Goal: Check status: Check status

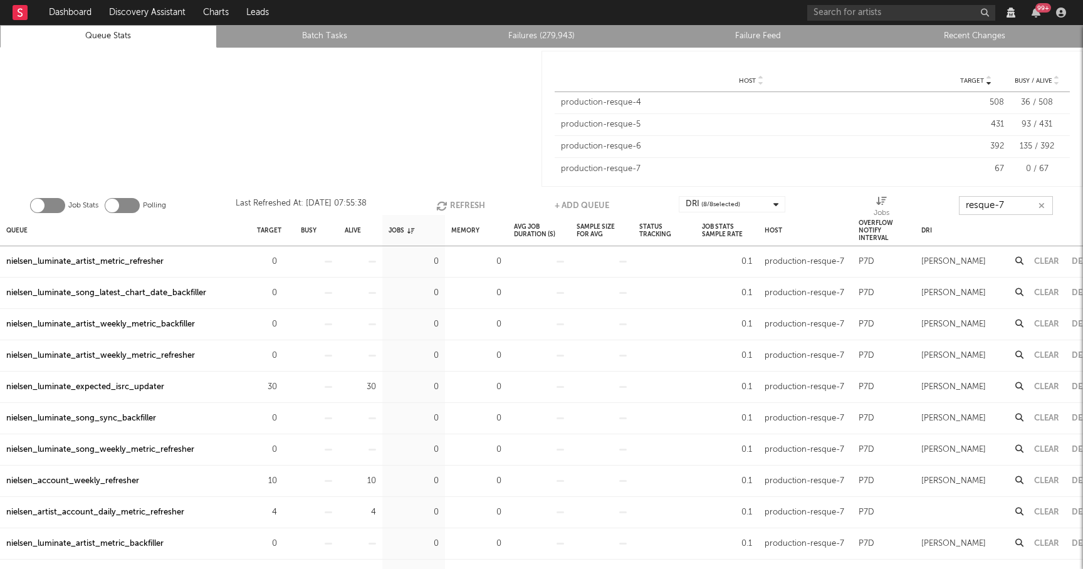
click at [1020, 206] on input "resque-7" at bounding box center [1006, 205] width 94 height 19
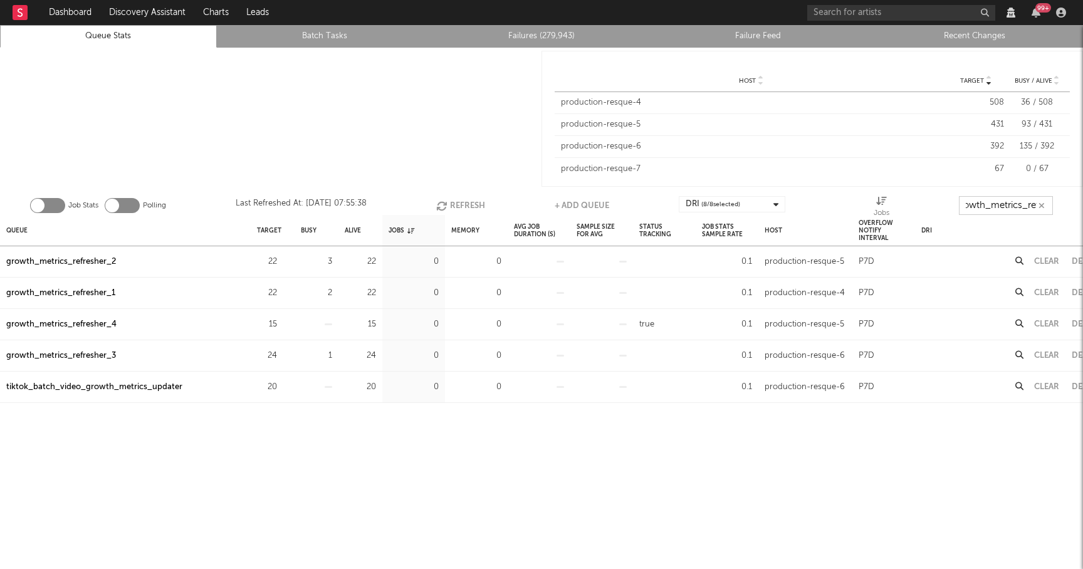
scroll to position [0, 14]
click at [449, 205] on button "Refresh" at bounding box center [460, 205] width 49 height 19
type input "growth_metrics_ref"
click at [23, 231] on div "Queue" at bounding box center [16, 230] width 21 height 27
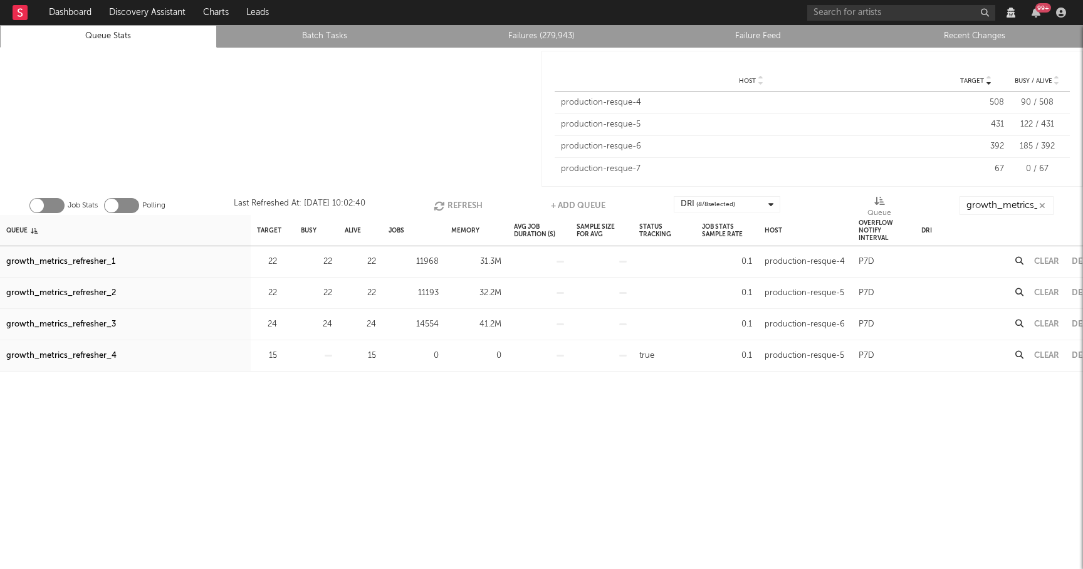
click at [103, 323] on div "growth_metrics_refresher_3" at bounding box center [61, 324] width 110 height 15
click at [75, 289] on div "growth_metrics_refresher_2" at bounding box center [61, 293] width 110 height 15
click at [1061, 16] on icon "button" at bounding box center [1061, 13] width 10 height 10
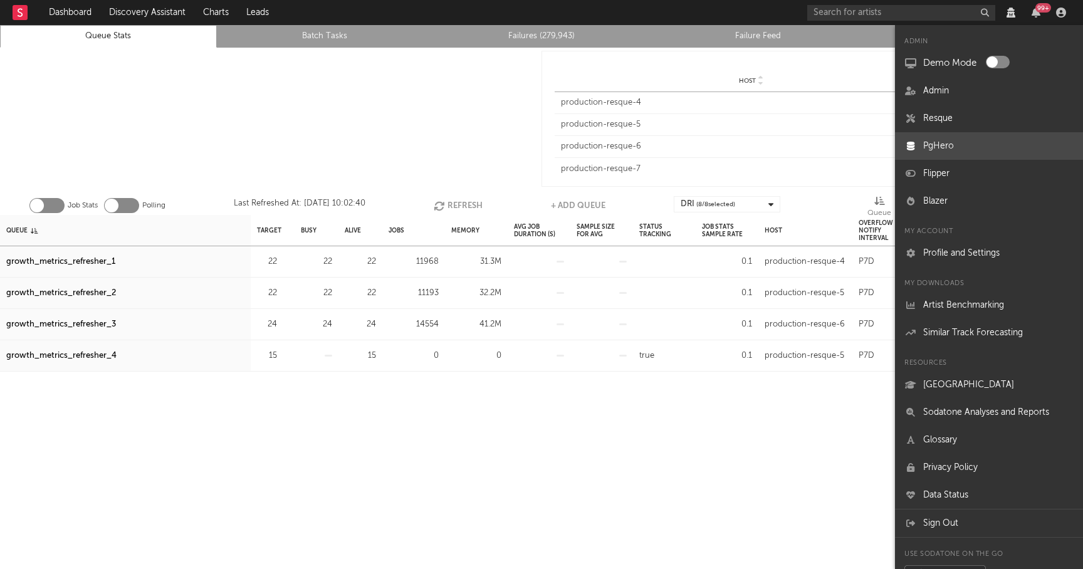
click at [944, 150] on link "PgHero" at bounding box center [989, 146] width 188 height 28
click at [456, 204] on button "Refresh" at bounding box center [458, 205] width 49 height 19
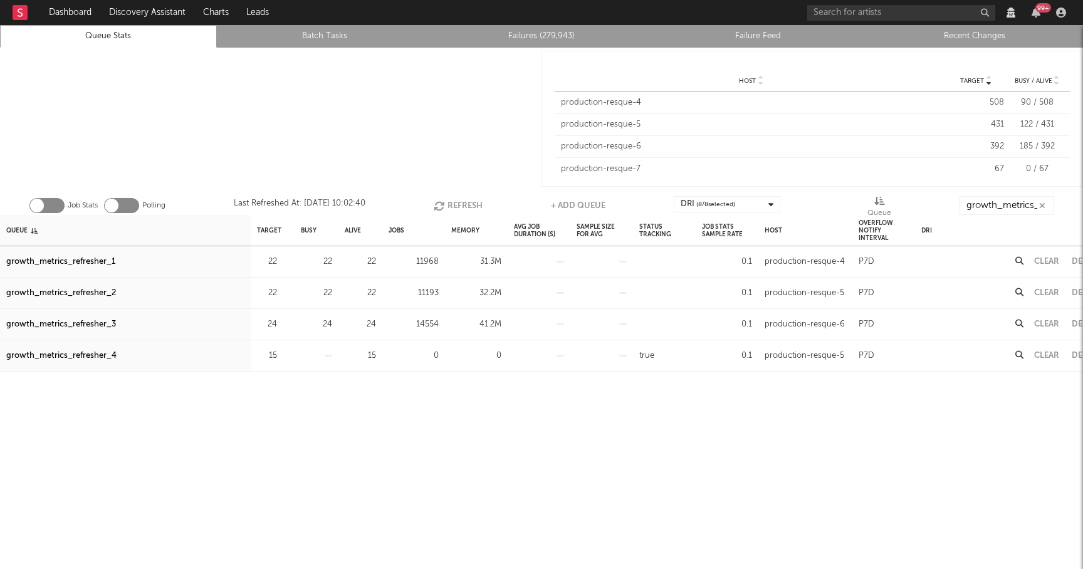
click at [440, 86] on div at bounding box center [270, 119] width 541 height 142
click at [447, 202] on button "Refresh" at bounding box center [458, 205] width 49 height 19
